Goal: Transaction & Acquisition: Book appointment/travel/reservation

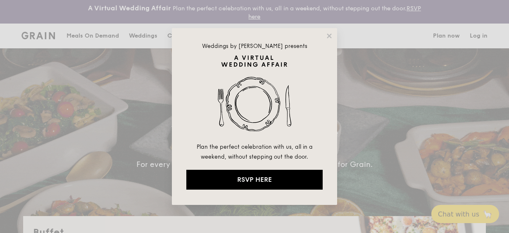
select select
click at [330, 32] on icon at bounding box center [329, 35] width 7 height 7
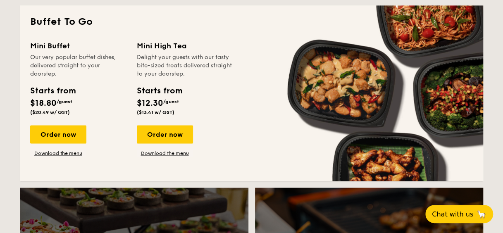
scroll to position [578, 0]
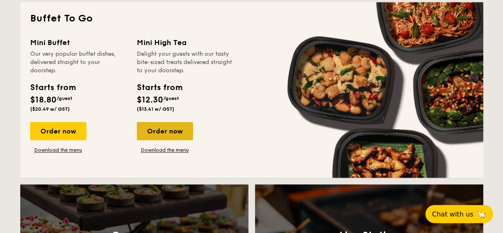
click at [163, 129] on div "Order now" at bounding box center [165, 131] width 56 height 18
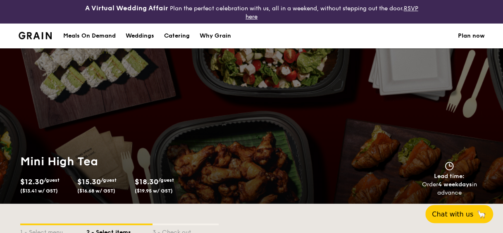
scroll to position [193, 0]
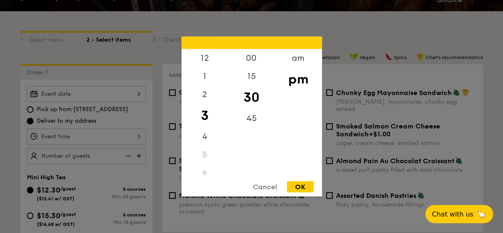
click at [117, 140] on div "12 1 2 3 4 5 6 7 8 9 10 11 00 15 30 45 am pm Cancel OK" at bounding box center [86, 137] width 119 height 16
click at [272, 186] on div "Cancel" at bounding box center [265, 186] width 40 height 11
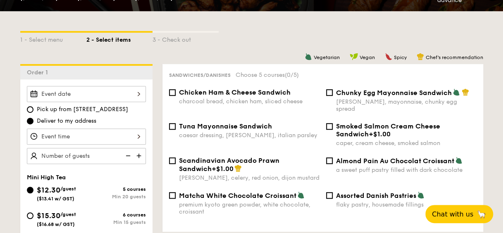
scroll to position [289, 0]
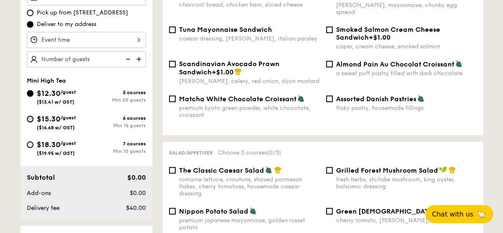
click at [33, 118] on input "$15.30 /guest ($16.68 w/ GST) 6 courses Min 15 guests" at bounding box center [30, 119] width 7 height 7
radio input "true"
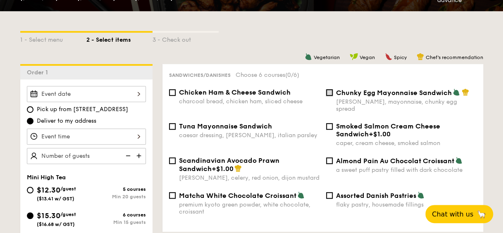
click at [330, 90] on input "Chunky Egg Mayonnaise Sandwich dijon mustard, mayonnaise, chunky egg spread" at bounding box center [329, 92] width 7 height 7
checkbox input "true"
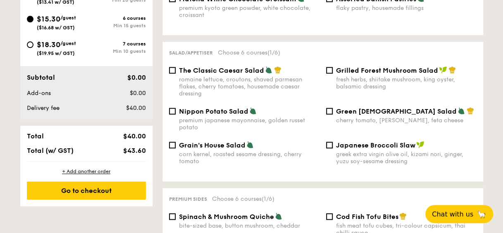
scroll to position [386, 0]
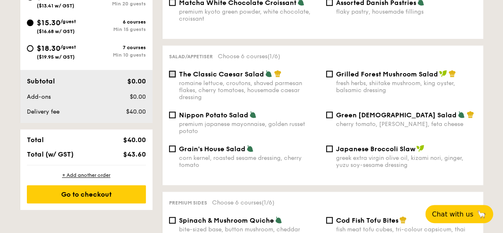
click at [174, 71] on input "The Classic Caesar Salad romaine lettuce, croutons, shaved parmesan flakes, che…" at bounding box center [172, 74] width 7 height 7
checkbox input "true"
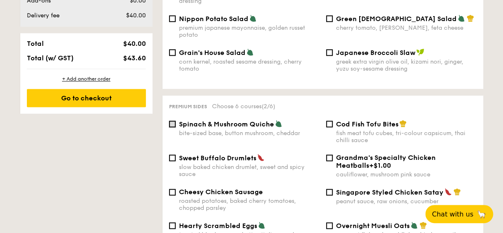
click at [173, 121] on input "Spinach & Mushroom Quiche bite-sized base, button mushroom, cheddar" at bounding box center [172, 124] width 7 height 7
checkbox input "true"
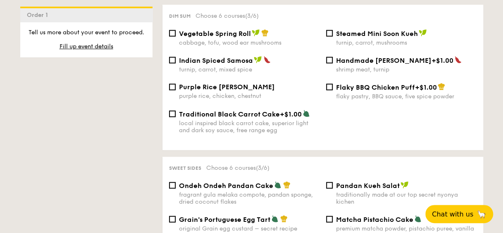
scroll to position [771, 0]
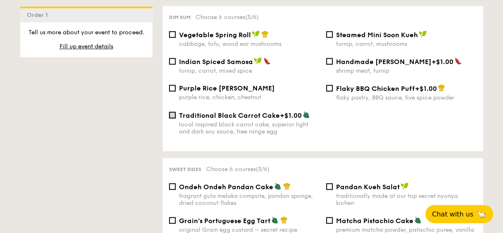
click at [173, 113] on input "Traditional Black Carrot Cake +$1.00 local inspired black carrot cake, superior…" at bounding box center [172, 115] width 7 height 7
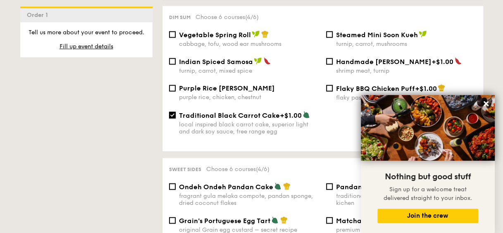
click at [174, 115] on input "Traditional Black Carrot Cake +$1.00 local inspired black carrot cake, superior…" at bounding box center [172, 115] width 7 height 7
checkbox input "false"
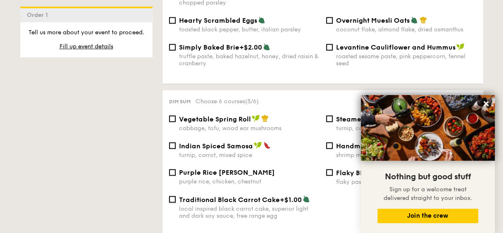
scroll to position [675, 0]
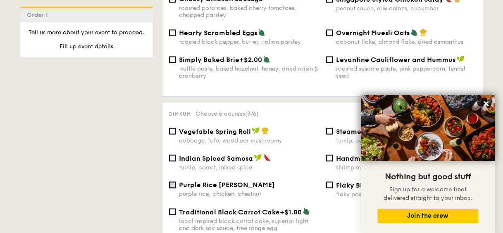
click at [174, 182] on input "Purple Rice Loh Mai Kai purple rice, chicken, chestnut" at bounding box center [172, 184] width 7 height 7
checkbox input "true"
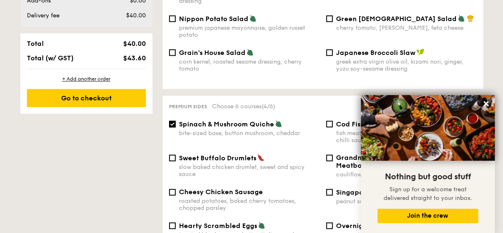
scroll to position [578, 0]
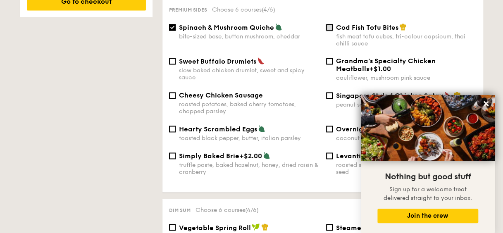
click at [328, 24] on input "Cod Fish Tofu Bites fish meat tofu cubes, tri-colour capsicum, thai chilli sauce" at bounding box center [329, 27] width 7 height 7
checkbox input "true"
click at [174, 58] on input "Sweet Buffalo Drumlets slow baked chicken drumlet, sweet and spicy sauce" at bounding box center [172, 61] width 7 height 7
checkbox input "true"
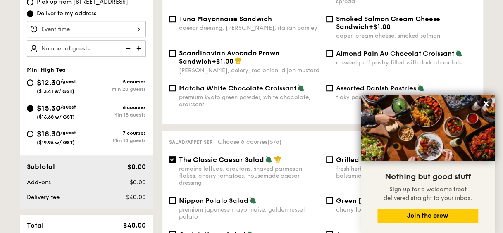
scroll to position [319, 0]
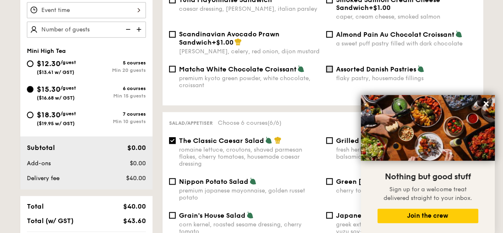
click at [328, 66] on input "Assorted Danish Pastries flaky pastry, housemade fillings" at bounding box center [329, 69] width 7 height 7
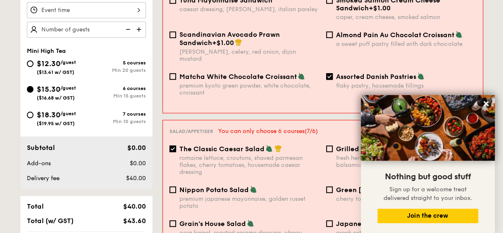
click at [480, 53] on div "Sandwiches/Danishes You can only choose 6 courses (7/6) Chicken Ham & Cheese Sa…" at bounding box center [323, 25] width 320 height 175
click at [332, 73] on input "Assorted Danish Pastries flaky pastry, housemade fillings" at bounding box center [329, 76] width 7 height 7
checkbox input "false"
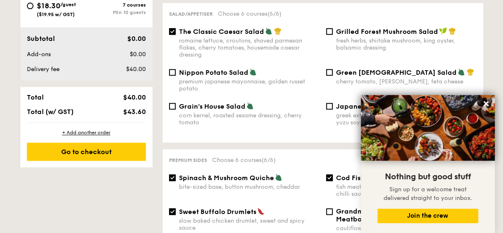
scroll to position [235, 0]
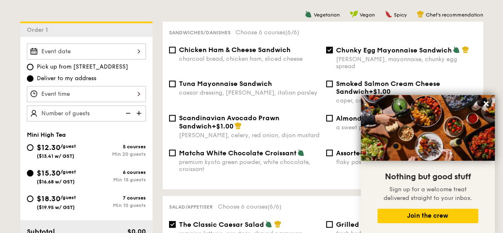
click at [135, 96] on div at bounding box center [86, 94] width 119 height 16
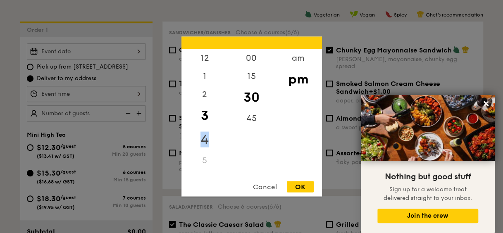
drag, startPoint x: 207, startPoint y: 110, endPoint x: 204, endPoint y: 142, distance: 32.3
click at [204, 142] on div "12 1 2 3 4 5 6 7 8 9 10 11" at bounding box center [204, 112] width 47 height 126
click at [97, 83] on div at bounding box center [251, 116] width 503 height 233
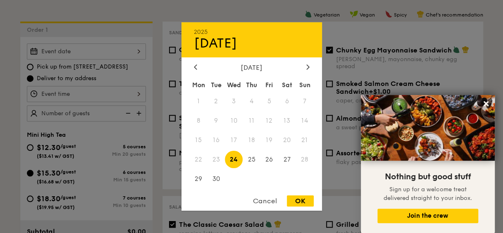
click at [131, 50] on div "2025 Sep [DATE] Tue Wed Thu Fri Sat Sun 1 2 3 4 5 6 7 8 9 10 11 12 13 14 15 16 …" at bounding box center [86, 51] width 119 height 16
click at [308, 66] on icon at bounding box center [307, 66] width 3 height 5
click at [257, 120] on span "9" at bounding box center [252, 121] width 18 height 18
click at [302, 205] on div "OK" at bounding box center [300, 200] width 27 height 11
type input "[DATE]"
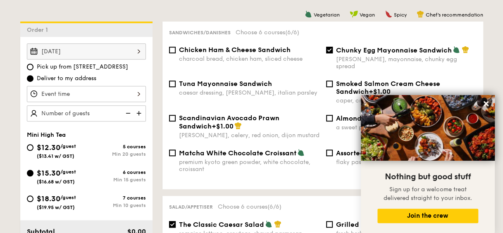
click at [121, 93] on div at bounding box center [86, 94] width 119 height 16
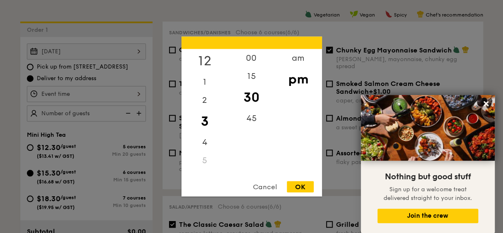
click at [207, 56] on div "12" at bounding box center [204, 61] width 47 height 24
click at [252, 55] on div "00" at bounding box center [251, 61] width 47 height 24
click at [296, 84] on div "pm" at bounding box center [298, 79] width 47 height 24
click at [304, 184] on div "OK" at bounding box center [300, 186] width 27 height 11
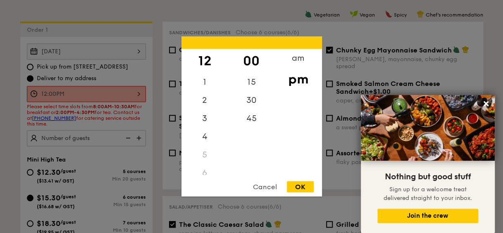
click at [138, 94] on div "12:00PM 12 1 2 3 4 5 6 7 8 9 10 11 00 15 30 45 am pm Cancel OK" at bounding box center [86, 94] width 119 height 16
drag, startPoint x: 207, startPoint y: 126, endPoint x: 205, endPoint y: 52, distance: 73.6
click at [205, 52] on div "12 1 2 3 4 5 6 7 8 9 10 11" at bounding box center [204, 112] width 47 height 126
click at [128, 12] on div at bounding box center [251, 116] width 503 height 233
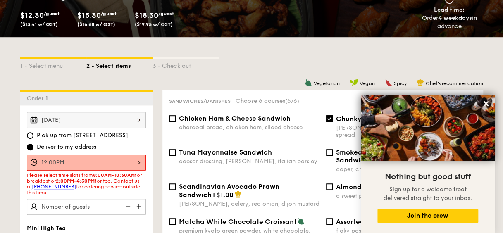
scroll to position [193, 0]
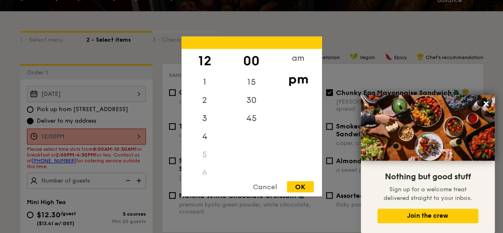
click at [135, 135] on div "12:00PM 12 1 2 3 4 5 6 7 8 9 10 11 00 15 30 45 am pm Cancel OK" at bounding box center [86, 137] width 119 height 16
drag, startPoint x: 215, startPoint y: 114, endPoint x: 209, endPoint y: 59, distance: 55.7
click at [209, 59] on div "12 1 2 3 4 5 6 7 8 9 10 11" at bounding box center [204, 112] width 47 height 126
click at [210, 158] on div "5" at bounding box center [204, 155] width 47 height 18
click at [205, 159] on div "5" at bounding box center [204, 155] width 47 height 18
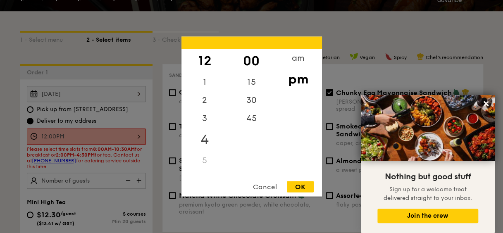
click at [204, 139] on div "4" at bounding box center [204, 140] width 47 height 24
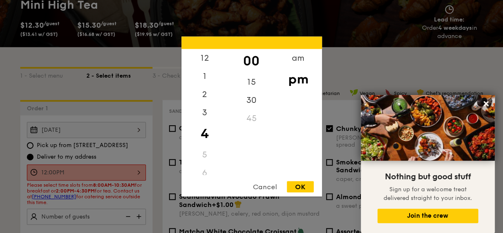
scroll to position [96, 0]
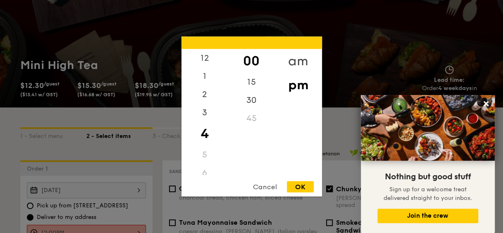
click at [296, 64] on div "am" at bounding box center [298, 61] width 47 height 24
click at [203, 170] on div "11" at bounding box center [204, 167] width 47 height 24
drag, startPoint x: 309, startPoint y: 186, endPoint x: 309, endPoint y: 182, distance: 4.2
click at [309, 186] on div "OK" at bounding box center [300, 186] width 27 height 11
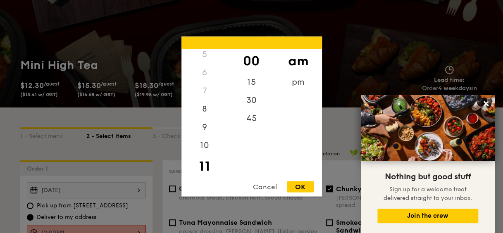
type input "11:00AM"
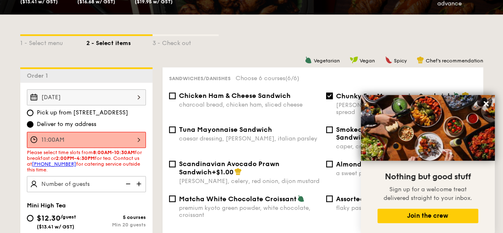
scroll to position [0, 0]
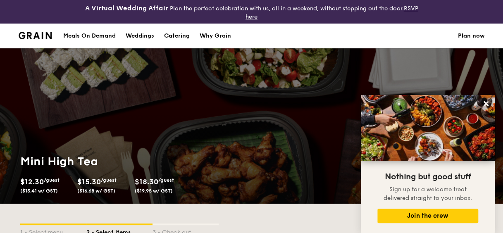
select select
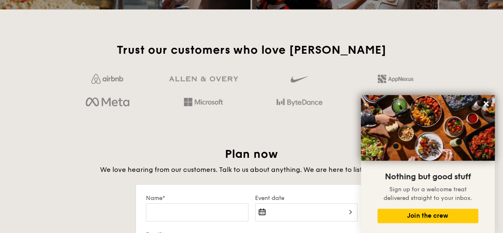
scroll to position [1323, 0]
